Goal: Transaction & Acquisition: Purchase product/service

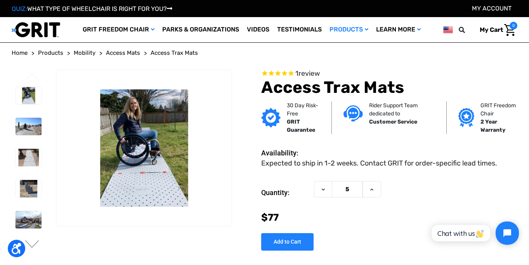
click at [179, 54] on span "Access Trax Mats" at bounding box center [174, 52] width 47 height 7
click at [14, 81] on ul "Previous Next" at bounding box center [34, 161] width 44 height 182
click at [372, 190] on icon at bounding box center [372, 189] width 6 height 6
click at [320, 190] on icon at bounding box center [323, 189] width 6 height 6
click at [374, 189] on icon at bounding box center [372, 189] width 6 height 6
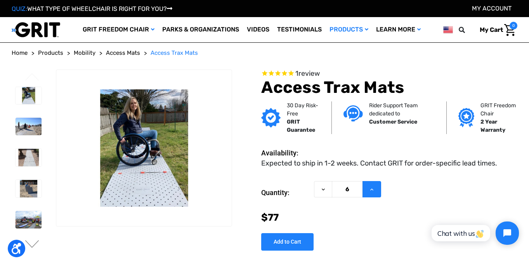
click at [374, 189] on icon at bounding box center [372, 189] width 6 height 6
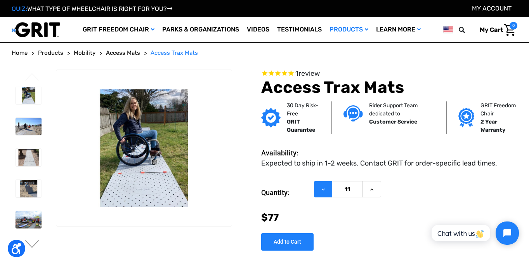
click at [323, 192] on icon at bounding box center [323, 189] width 6 height 6
type input "10"
click at [289, 242] on input "Add to Cart" at bounding box center [287, 241] width 52 height 17
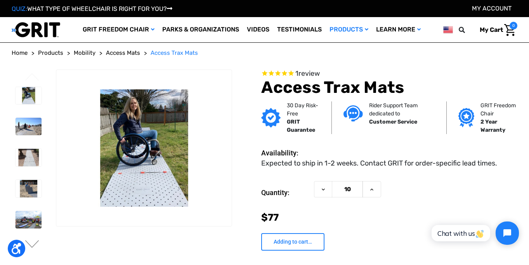
type input "Add to Cart"
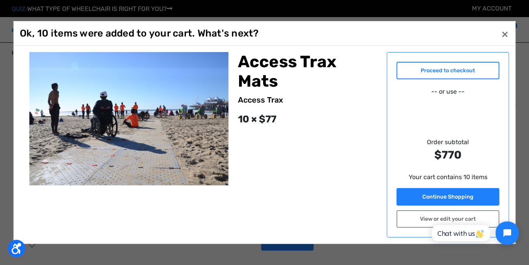
click at [427, 69] on link "Proceed to checkout" at bounding box center [448, 70] width 103 height 17
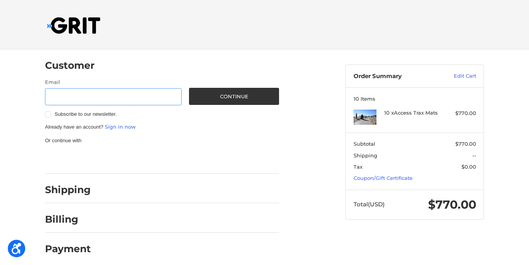
scroll to position [5, 0]
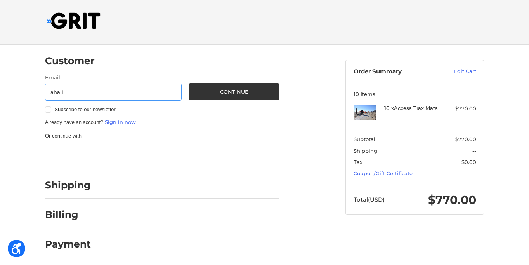
type input "[EMAIL_ADDRESS][DOMAIN_NAME]"
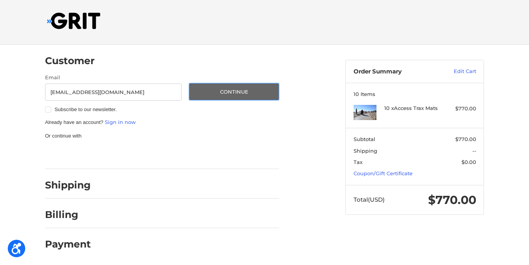
click at [248, 93] on button "Continue" at bounding box center [234, 91] width 90 height 17
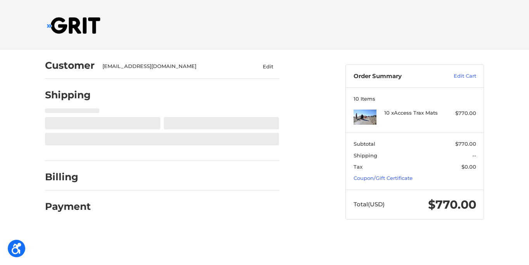
select select "US"
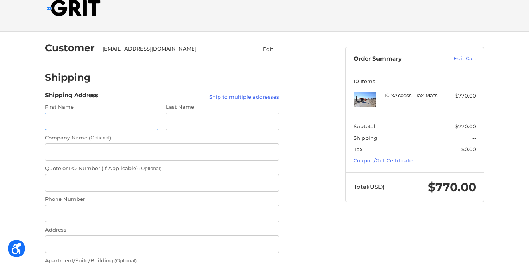
scroll to position [26, 0]
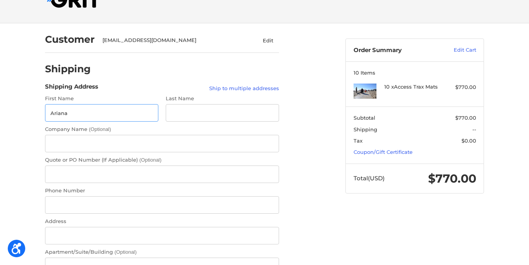
type input "Ariana"
type input "Hall"
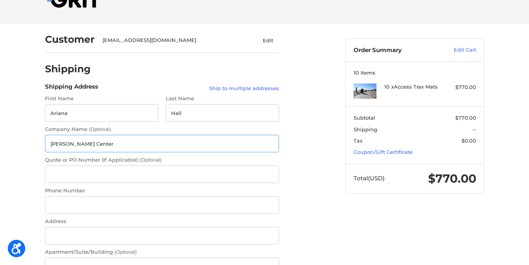
type input "Joan Mitchell Center"
click at [95, 204] on input "Phone Number" at bounding box center [162, 204] width 234 height 17
click at [71, 206] on input "504-9402500" at bounding box center [162, 204] width 234 height 17
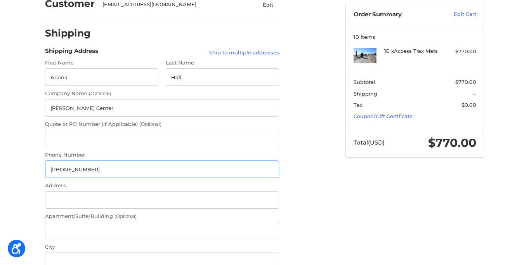
scroll to position [63, 0]
type input "[PHONE_NUMBER]"
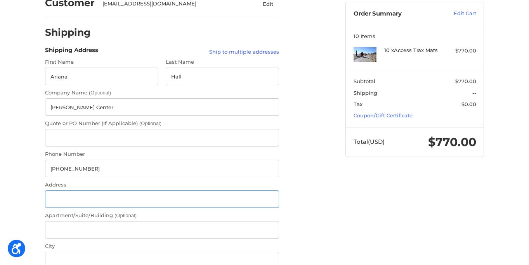
click at [59, 197] on input "Address" at bounding box center [162, 198] width 234 height 17
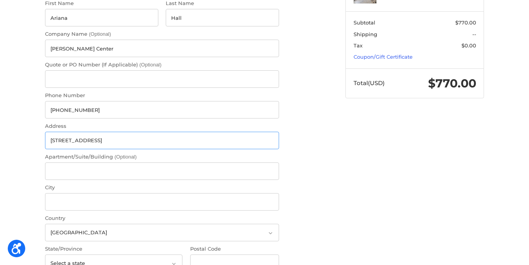
scroll to position [124, 0]
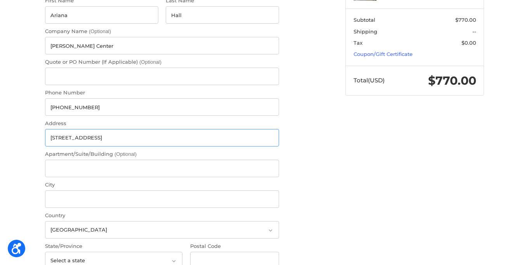
type input "[STREET_ADDRESS]"
click at [58, 199] on input "City" at bounding box center [162, 198] width 234 height 17
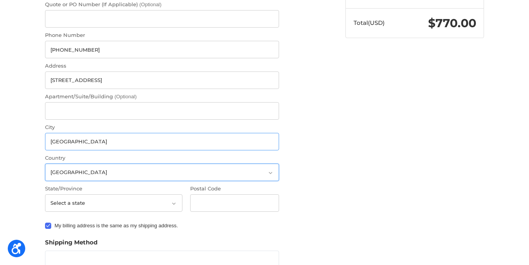
scroll to position [185, 0]
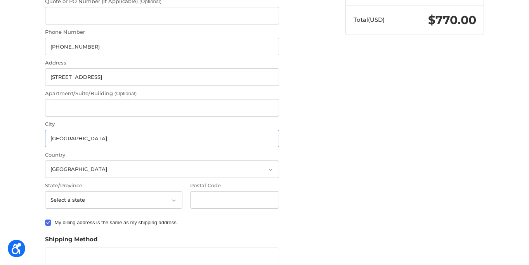
type input "New Orleans"
click at [171, 202] on icon at bounding box center [174, 200] width 7 height 7
click at [173, 201] on icon at bounding box center [174, 200] width 7 height 7
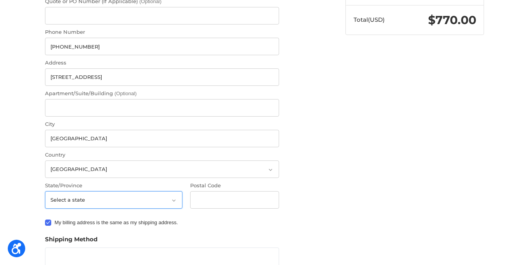
click at [170, 202] on select "Select a state Alabama Alaska American Samoa Arizona Arkansas Armed Forces Amer…" at bounding box center [114, 199] width 138 height 17
select select "LA"
click at [202, 200] on input "Postal Code" at bounding box center [234, 199] width 89 height 17
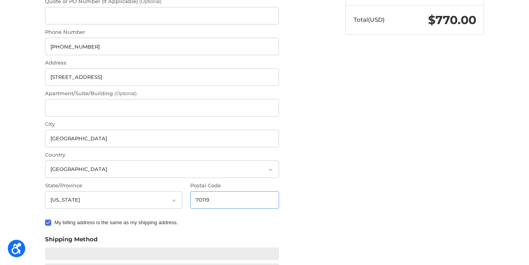
type input "70119"
click at [226, 219] on label "My billing address is the same as my shipping address." at bounding box center [162, 222] width 234 height 6
click at [45, 219] on input "My billing address is the same as my shipping address." at bounding box center [45, 219] width 0 height 0
checkbox input "false"
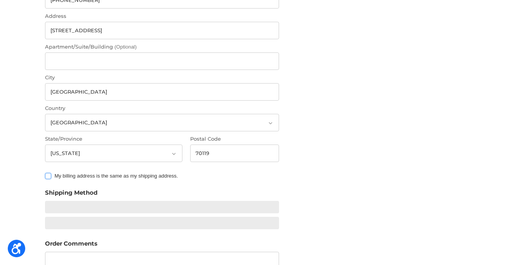
scroll to position [254, 0]
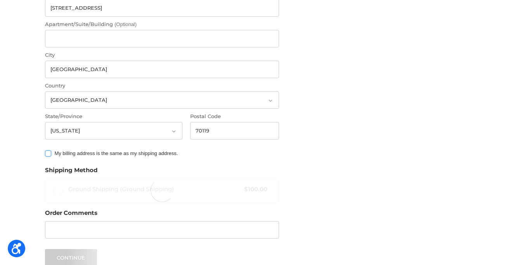
radio input "true"
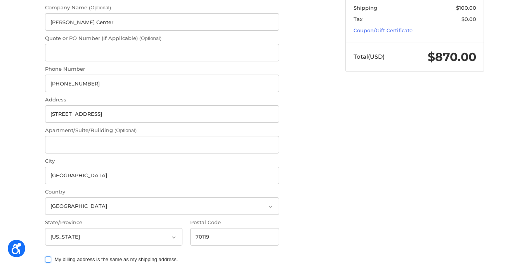
scroll to position [0, 0]
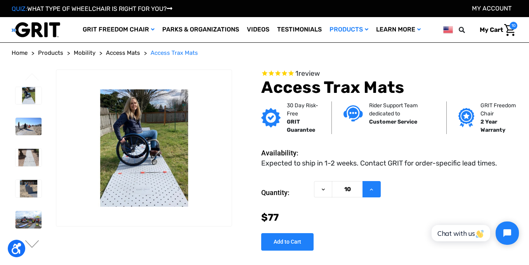
click at [373, 190] on icon at bounding box center [372, 189] width 6 height 6
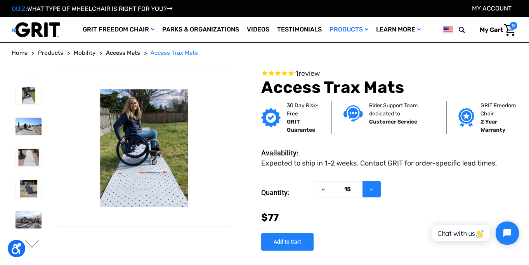
click at [373, 190] on icon at bounding box center [372, 189] width 6 height 6
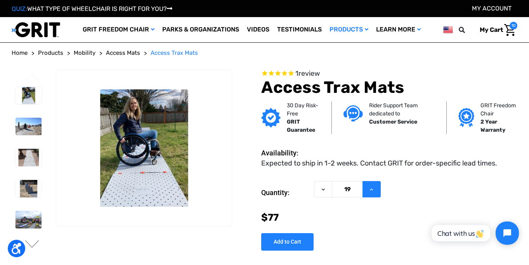
type input "20"
click at [285, 243] on input "Add to Cart" at bounding box center [287, 241] width 52 height 17
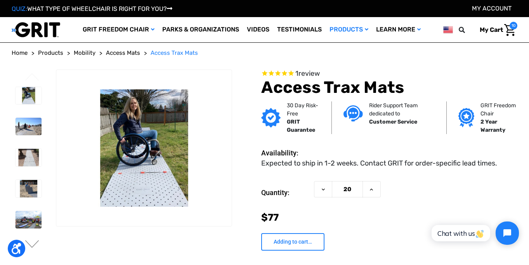
type input "Add to Cart"
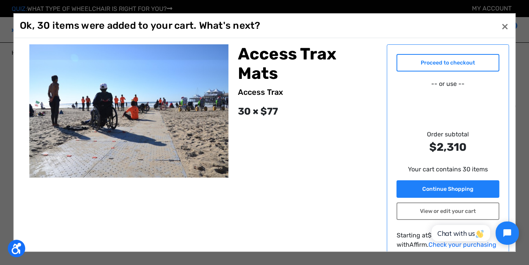
click at [437, 66] on link "Proceed to checkout" at bounding box center [448, 62] width 103 height 17
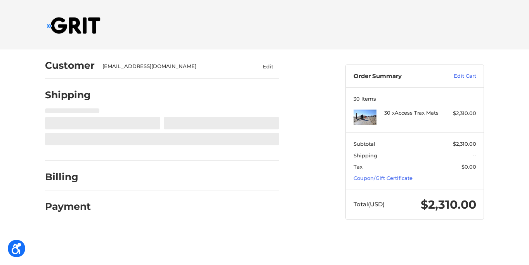
select select "US"
select select "LA"
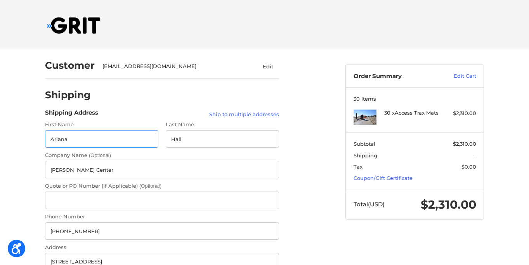
radio input "true"
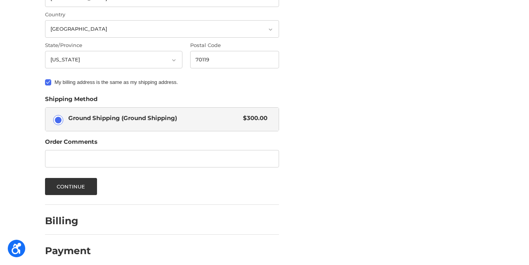
scroll to position [331, 0]
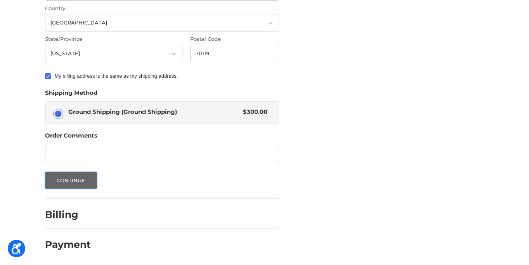
click at [78, 182] on button "Continue" at bounding box center [71, 180] width 52 height 17
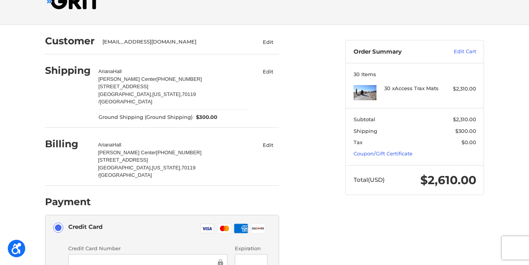
scroll to position [0, 0]
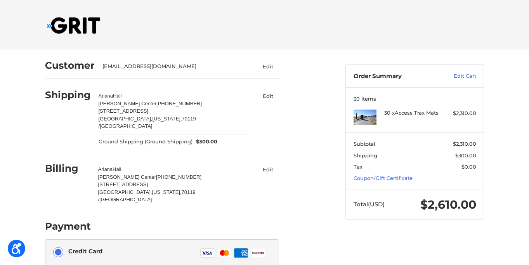
scroll to position [0, 0]
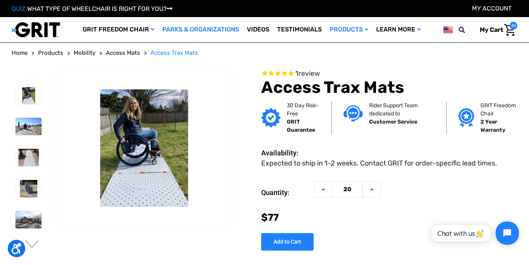
click at [222, 30] on link "Parks & Organizations" at bounding box center [201, 29] width 85 height 25
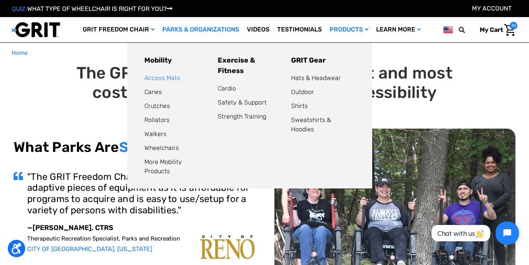
click at [168, 78] on link "Access Mats" at bounding box center [163, 77] width 36 height 7
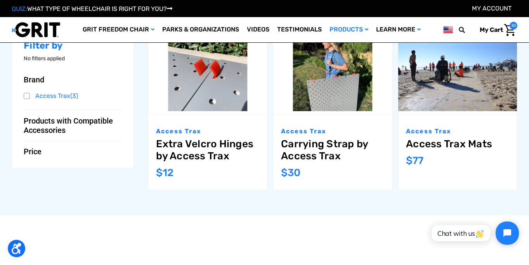
scroll to position [124, 0]
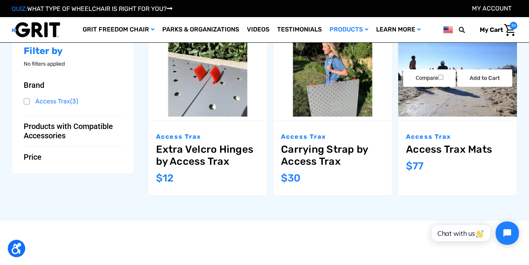
click at [421, 147] on link "Access Trax Mats" at bounding box center [457, 149] width 103 height 12
